Goal: Use online tool/utility: Utilize a website feature to perform a specific function

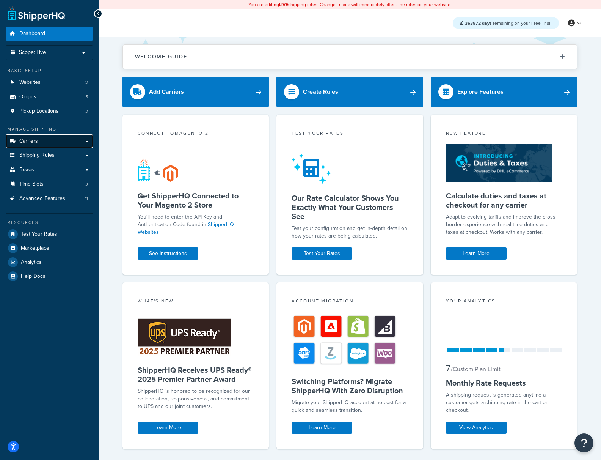
click at [72, 142] on link "Carriers" at bounding box center [49, 141] width 87 height 14
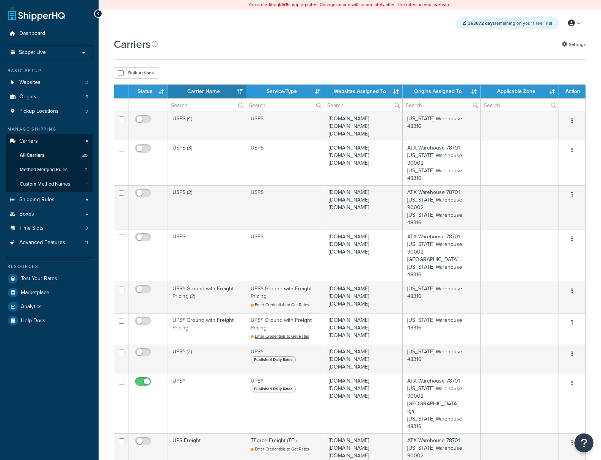
select select "15"
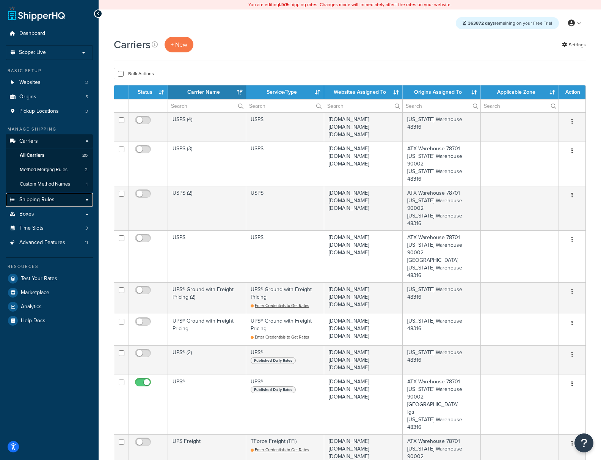
click at [58, 200] on link "Shipping Rules" at bounding box center [49, 200] width 87 height 14
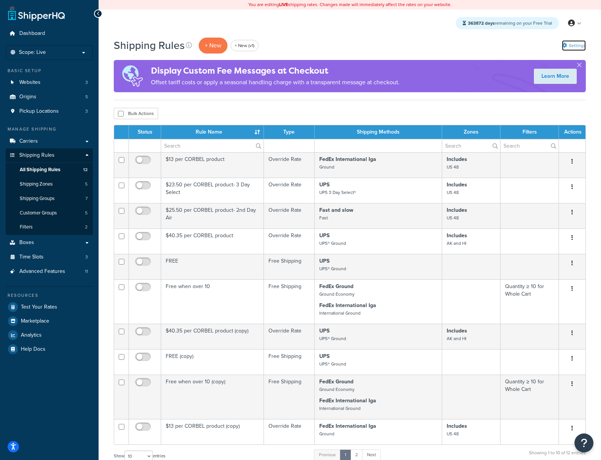
click at [567, 46] on link "Settings" at bounding box center [574, 45] width 24 height 11
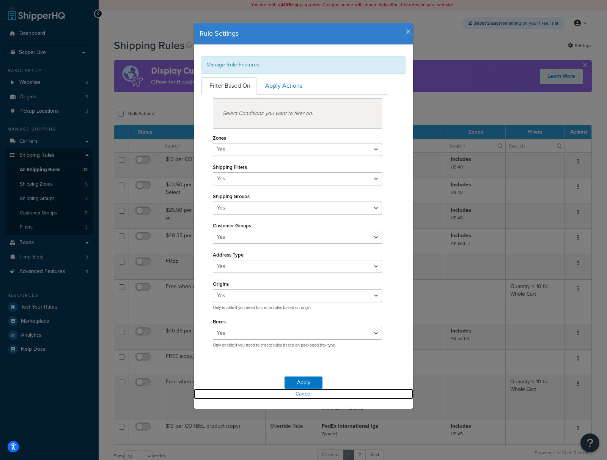
click at [305, 394] on link "Cancel" at bounding box center [303, 393] width 219 height 11
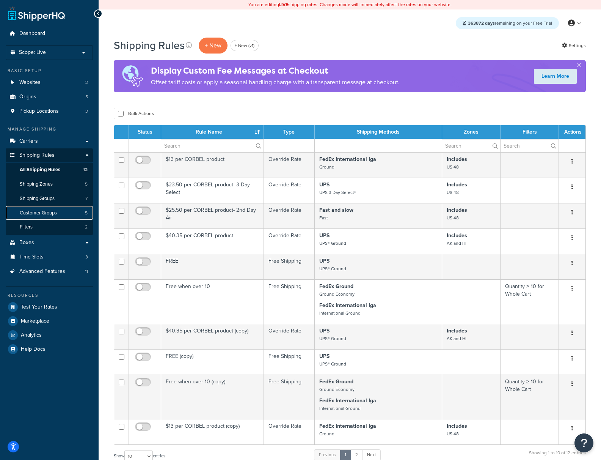
click at [37, 215] on span "Customer Groups" at bounding box center [38, 213] width 37 height 6
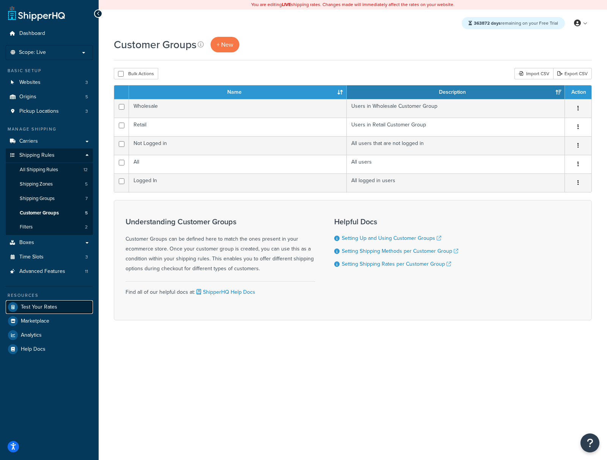
click at [53, 307] on span "Test Your Rates" at bounding box center [39, 307] width 36 height 6
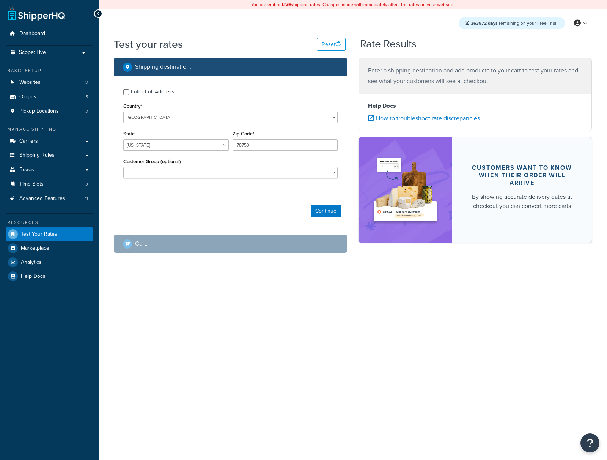
select select "[GEOGRAPHIC_DATA]"
click at [333, 211] on button "Continue" at bounding box center [326, 211] width 30 height 12
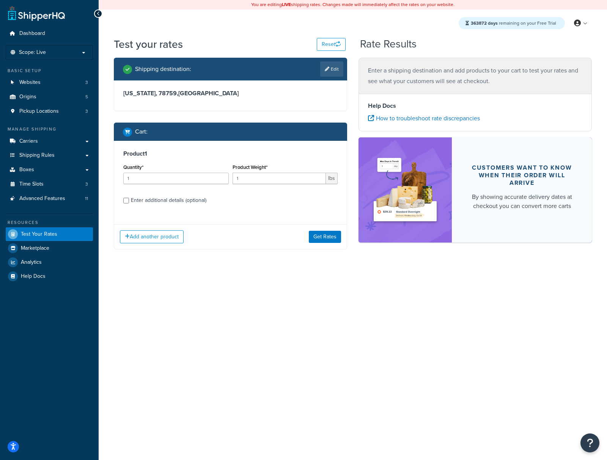
click at [175, 201] on div "Enter additional details (optional)" at bounding box center [168, 200] width 75 height 11
click at [129, 201] on input "Enter additional details (optional)" at bounding box center [126, 201] width 6 height 6
checkbox input "true"
